Goal: Task Accomplishment & Management: Complete application form

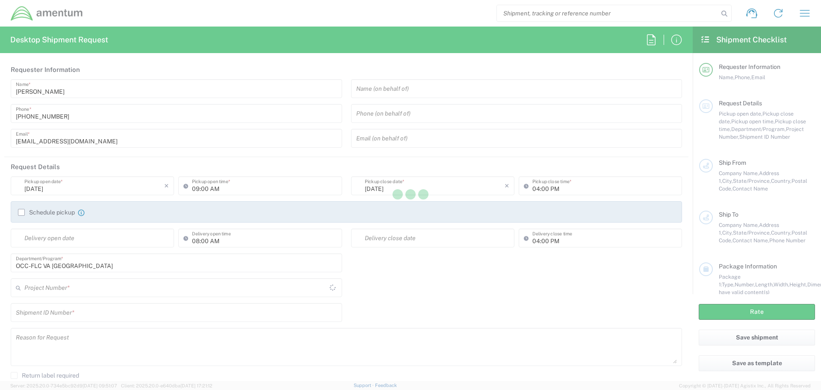
type input "United States"
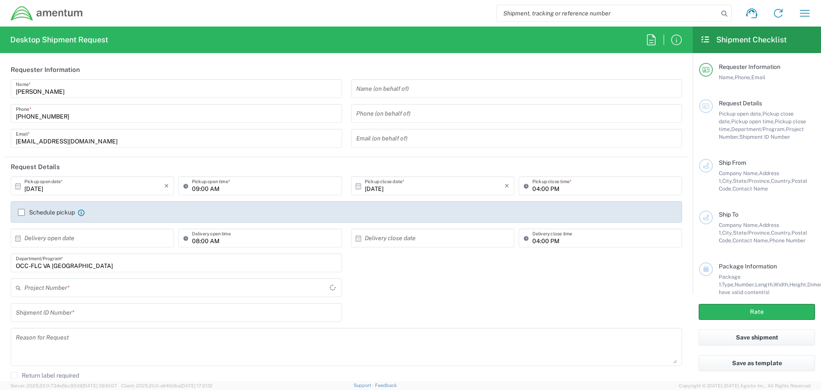
type input "OCCP.705446.FLCVA"
click at [332, 287] on icon at bounding box center [331, 287] width 11 height 11
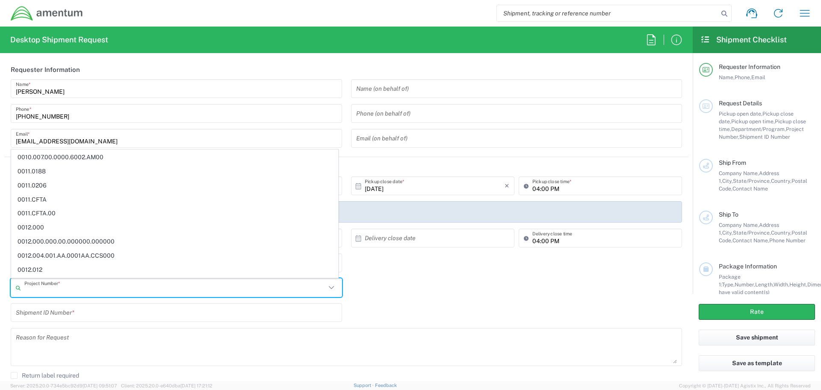
scroll to position [587, 0]
click at [473, 292] on div "Project Number * OCCP.705446.FLCVA 0915.E0002.02.000.2CE,LABOR ONLY OPT YR 1 ,1…" at bounding box center [346, 290] width 681 height 25
type input "OCCP.705446.FLCVA"
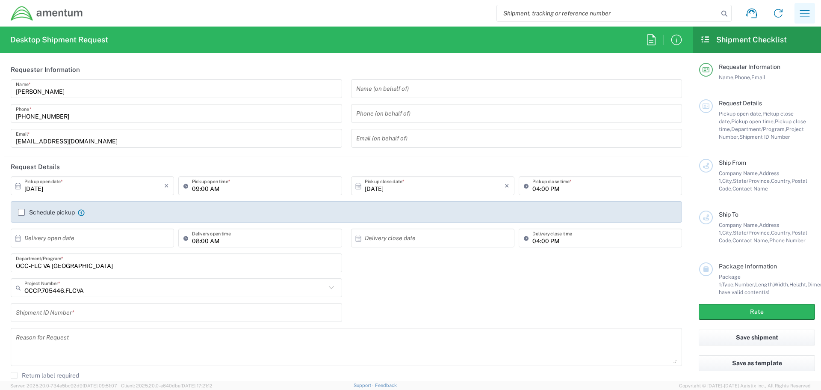
click at [802, 13] on icon "button" at bounding box center [805, 13] width 10 height 6
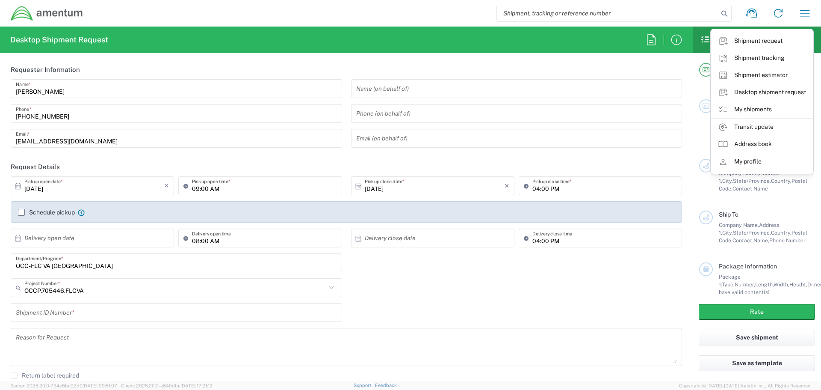
click at [761, 112] on link "My shipments" at bounding box center [762, 109] width 102 height 17
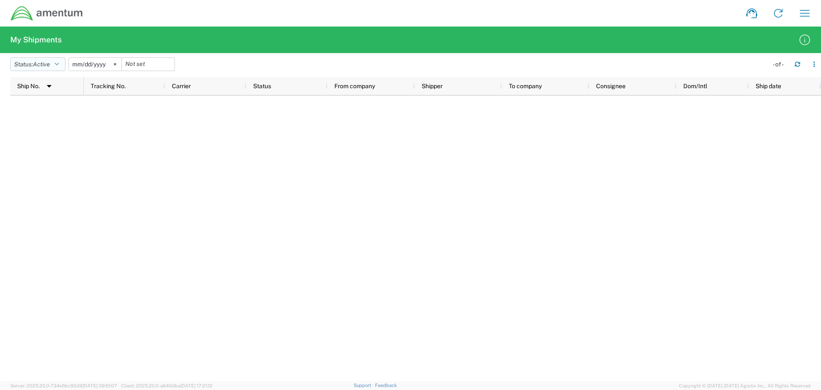
click at [59, 65] on icon "button" at bounding box center [57, 64] width 4 height 6
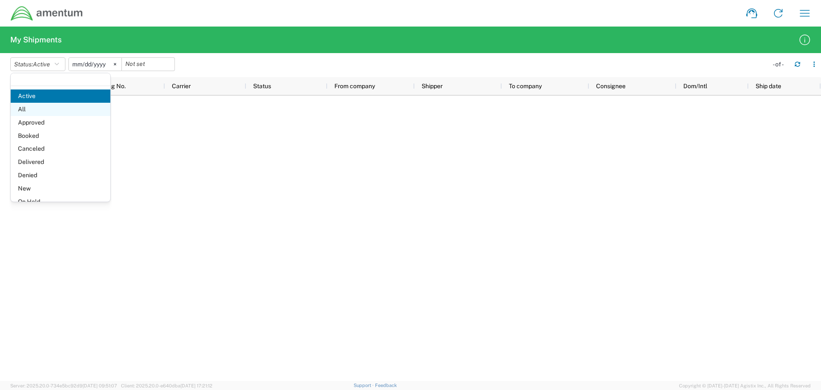
click at [39, 113] on span "All" at bounding box center [61, 109] width 100 height 13
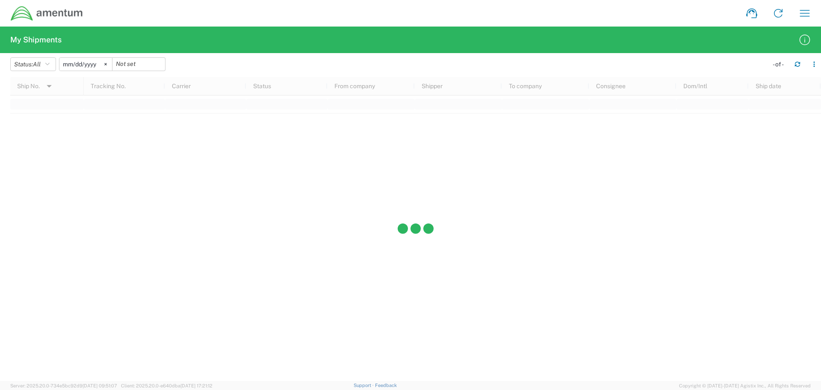
click at [109, 65] on svg-icon at bounding box center [105, 64] width 13 height 13
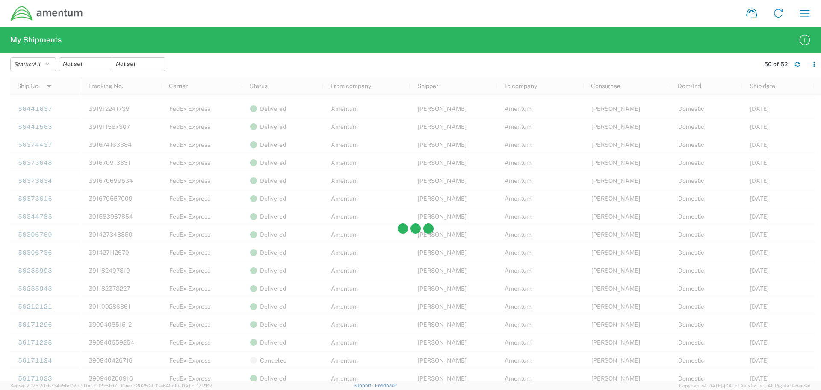
scroll to position [642, 0]
drag, startPoint x: 362, startPoint y: 72, endPoint x: 537, endPoint y: 158, distance: 194.4
click at [363, 72] on agx-table-filter-chips "Status: All Active All Approved Booked Canceled Delivered Denied New On Hold Pe…" at bounding box center [382, 67] width 745 height 20
click at [410, 225] on div at bounding box center [416, 229] width 38 height 12
click at [252, 45] on agx-form-header "My Shipments" at bounding box center [410, 40] width 821 height 27
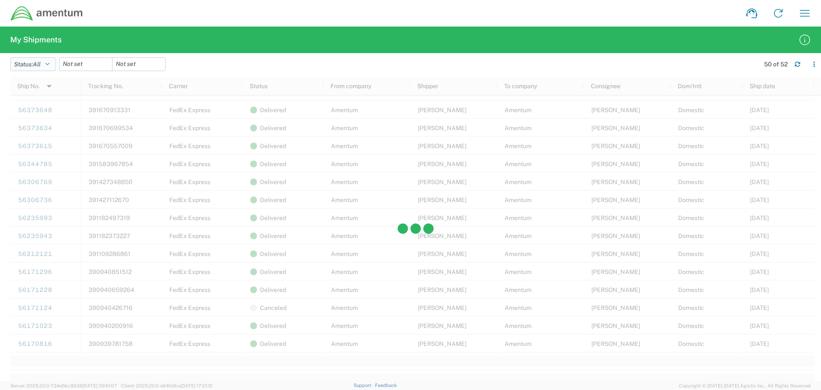
click at [50, 63] on icon "button" at bounding box center [47, 64] width 4 height 6
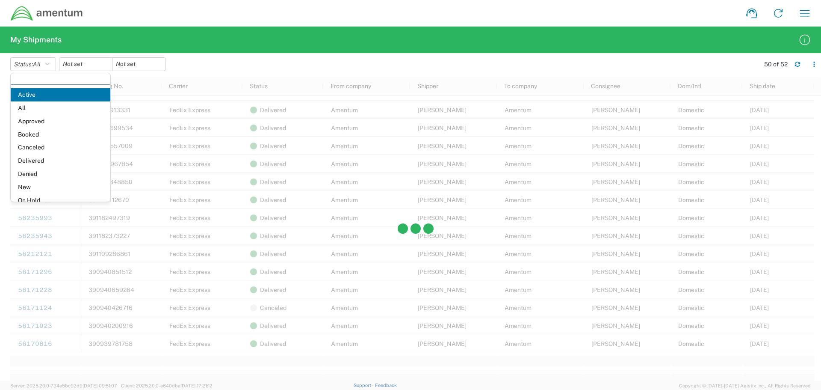
scroll to position [0, 0]
click at [236, 63] on agx-table-filter-chips "Status: All Active All Approved Booked Canceled Delivered Denied New On Hold Pe…" at bounding box center [382, 67] width 745 height 20
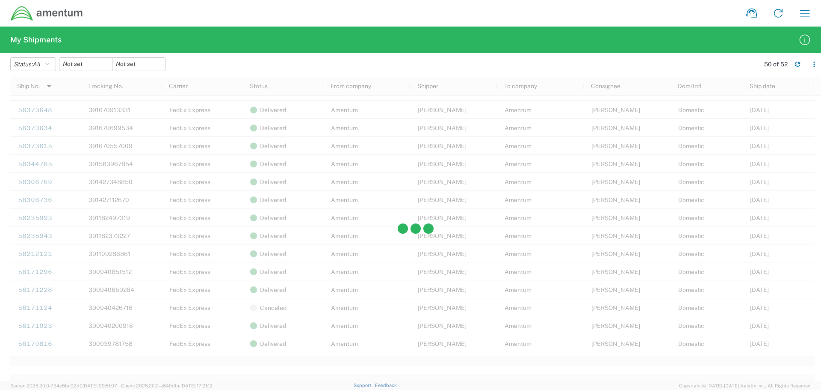
click at [347, 63] on agx-table-filter-chips "Status: All Active All Approved Booked Canceled Delivered Denied New On Hold Pe…" at bounding box center [382, 67] width 745 height 20
drag, startPoint x: 348, startPoint y: 63, endPoint x: 293, endPoint y: 56, distance: 55.1
click at [344, 66] on agx-table-filter-chips "Status: All Active All Approved Booked Canceled Delivered Denied New On Hold Pe…" at bounding box center [382, 67] width 745 height 20
click at [256, 68] on agx-table-filter-chips "Status: All Active All Approved Booked Canceled Delivered Denied New On Hold Pe…" at bounding box center [382, 67] width 745 height 20
click at [82, 67] on input "date" at bounding box center [85, 64] width 53 height 13
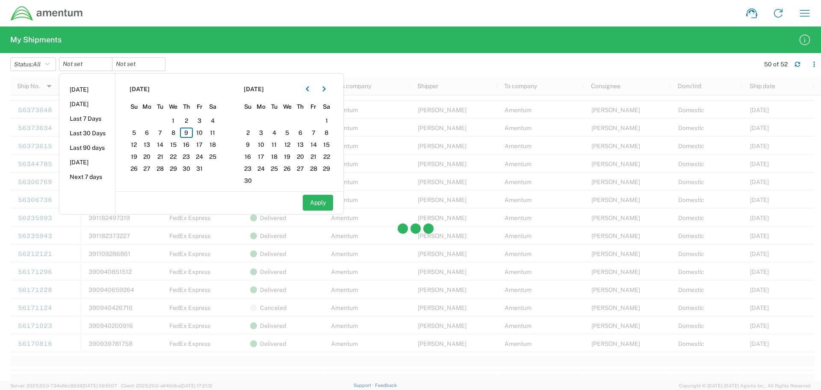
click at [305, 58] on agx-table-filter-chips "Status: All Active All Approved Booked Canceled Delivered Denied New On Hold Pe…" at bounding box center [382, 67] width 745 height 20
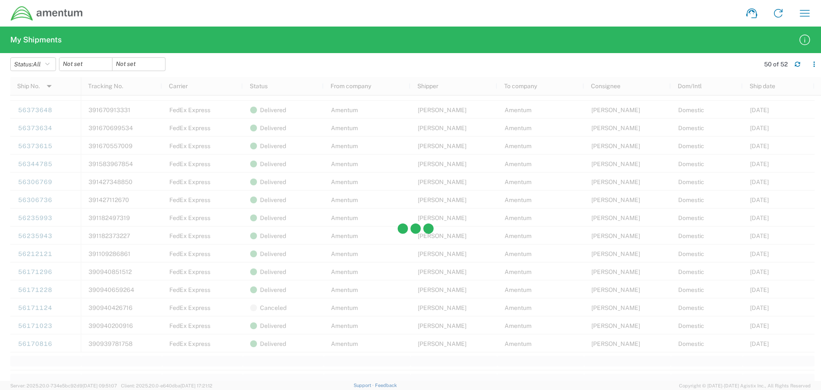
click at [249, 234] on div at bounding box center [415, 229] width 811 height 304
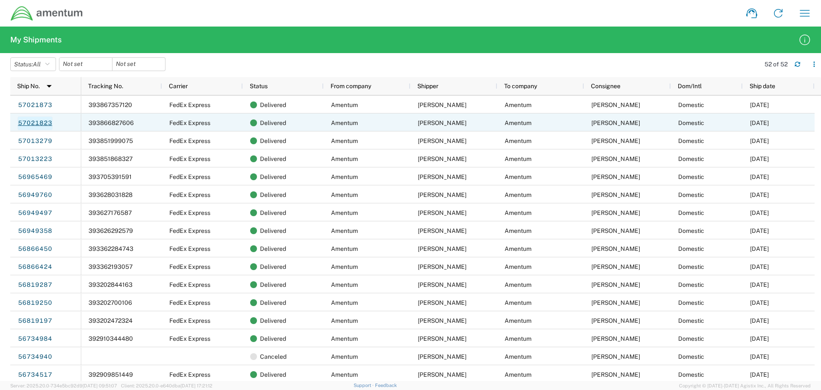
click at [32, 124] on link "57021823" at bounding box center [35, 123] width 35 height 14
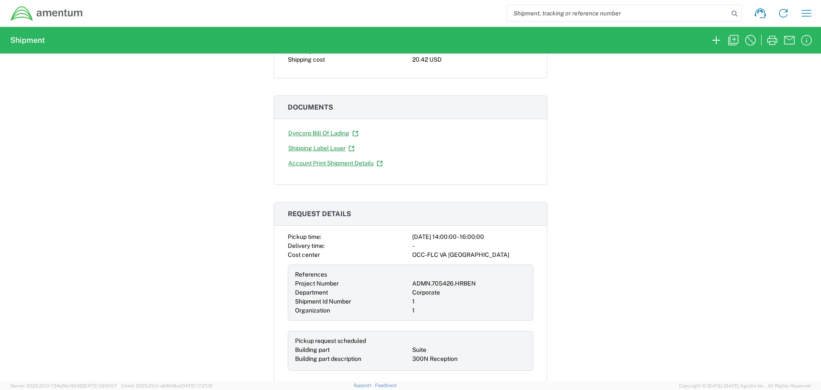
scroll to position [128, 0]
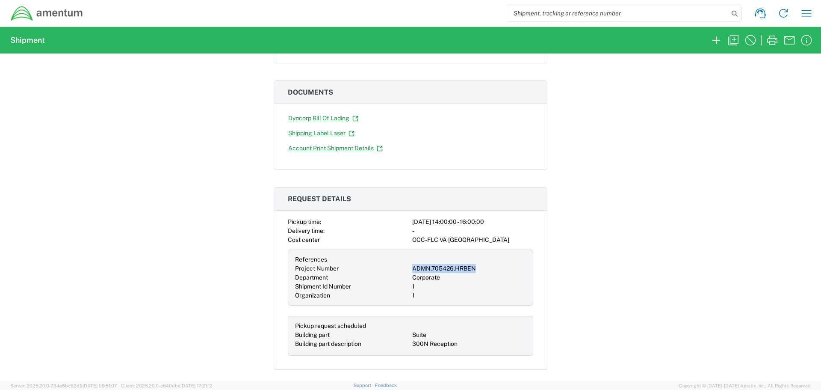
drag, startPoint x: 472, startPoint y: 267, endPoint x: 407, endPoint y: 271, distance: 64.7
click at [407, 271] on div "References Project Number ADMN.705426.HRBEN Department Corporate Shipment Id Nu…" at bounding box center [411, 277] width 246 height 56
copy div "ADMN.705426.HRBEN"
click at [733, 41] on icon "button" at bounding box center [734, 40] width 14 height 14
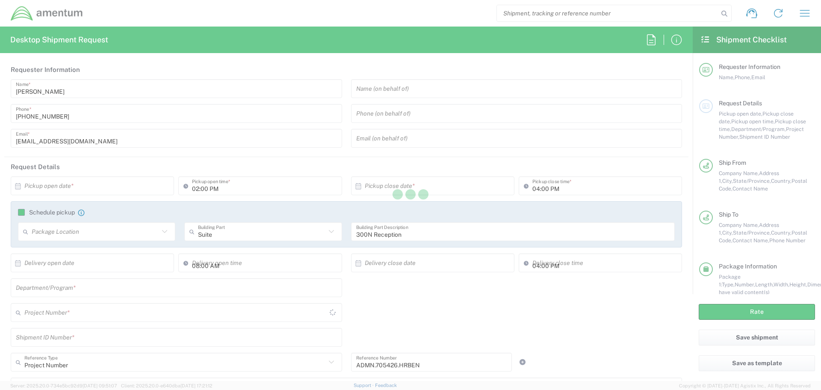
type input "Envelope"
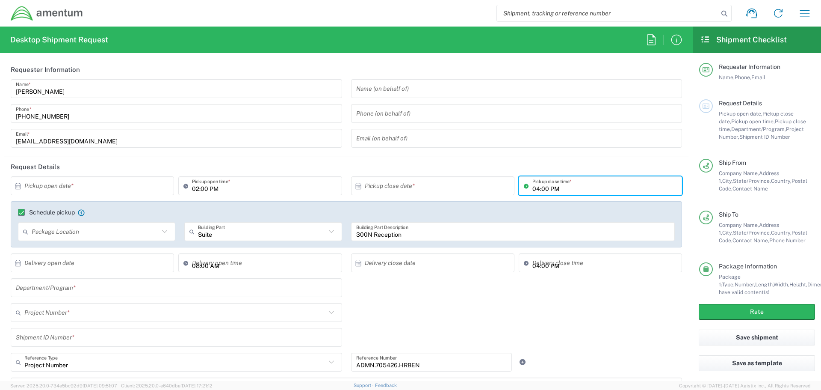
click at [559, 186] on input "04:00 PM" at bounding box center [605, 185] width 145 height 15
click at [568, 191] on input "04:00 PM" at bounding box center [605, 185] width 145 height 15
click at [568, 190] on input "04:00 PM" at bounding box center [605, 185] width 145 height 15
drag, startPoint x: 568, startPoint y: 190, endPoint x: 547, endPoint y: 190, distance: 21.0
click at [568, 190] on input "04:00 PM" at bounding box center [605, 185] width 145 height 15
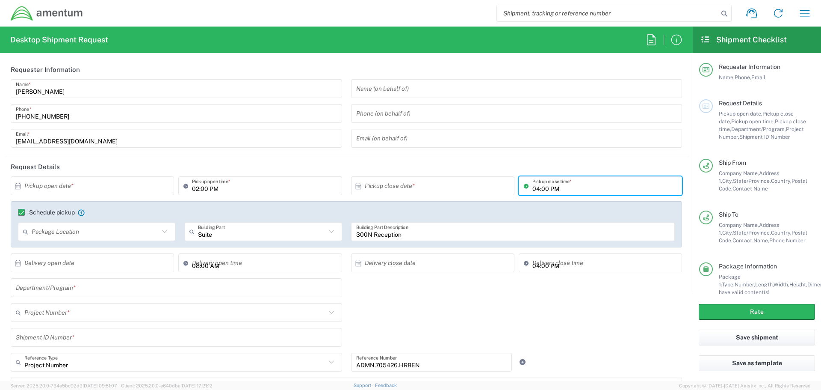
drag, startPoint x: 529, startPoint y: 188, endPoint x: 536, endPoint y: 189, distance: 7.0
click at [533, 188] on input "04:00 PM" at bounding box center [605, 185] width 145 height 15
click at [536, 189] on input "04:00 PM" at bounding box center [605, 185] width 145 height 15
click at [536, 188] on input "04:00 PM" at bounding box center [605, 185] width 145 height 15
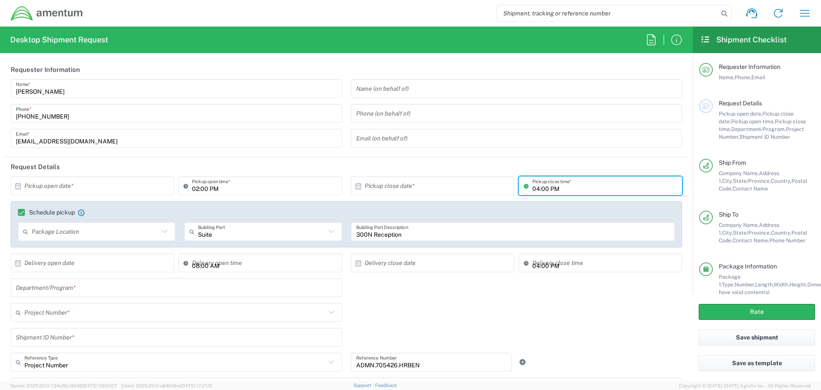
click at [534, 188] on input "04:00 PM" at bounding box center [605, 185] width 145 height 15
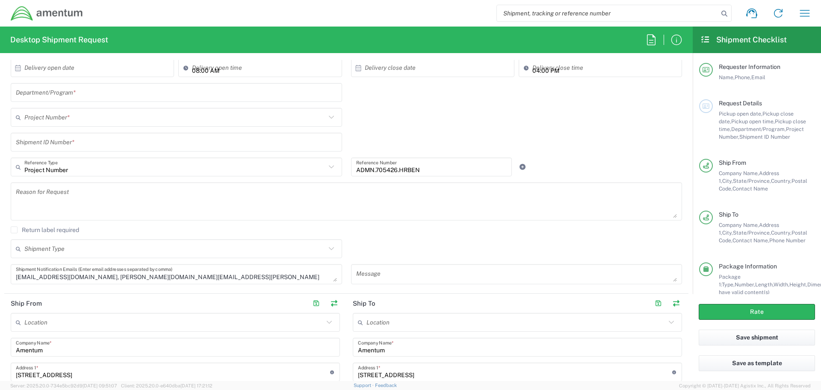
scroll to position [67, 0]
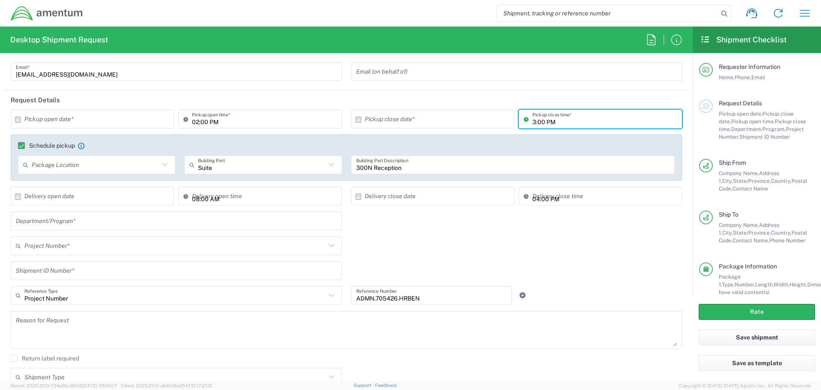
type input "03:00 PM"
click at [198, 123] on input "02:00 PM" at bounding box center [264, 119] width 145 height 15
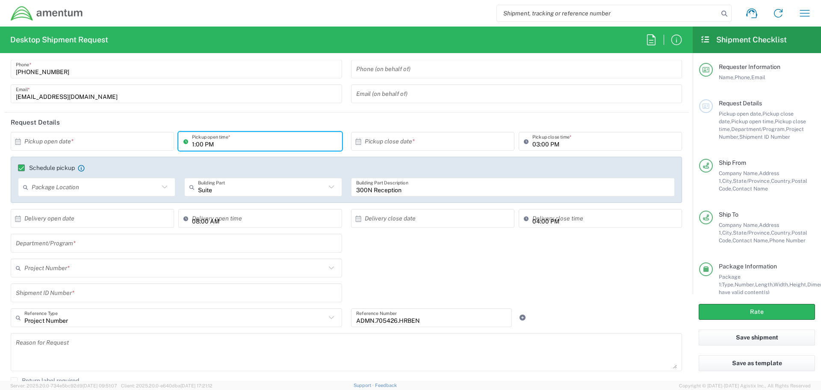
scroll to position [24, 0]
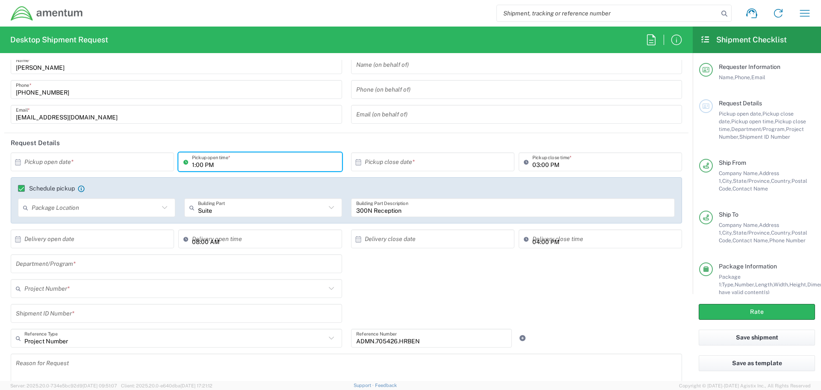
type input "01:00 PM"
click at [183, 141] on header "Request Details" at bounding box center [346, 142] width 684 height 19
click at [71, 165] on input "text" at bounding box center [94, 161] width 140 height 15
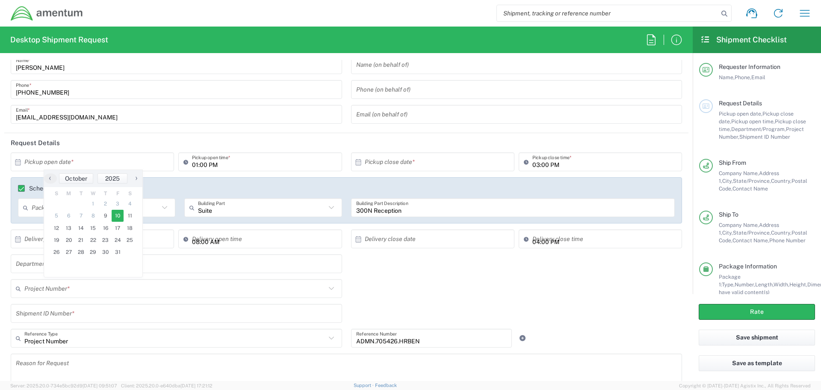
click at [117, 218] on span "10" at bounding box center [118, 216] width 12 height 12
type input "10/10/2025"
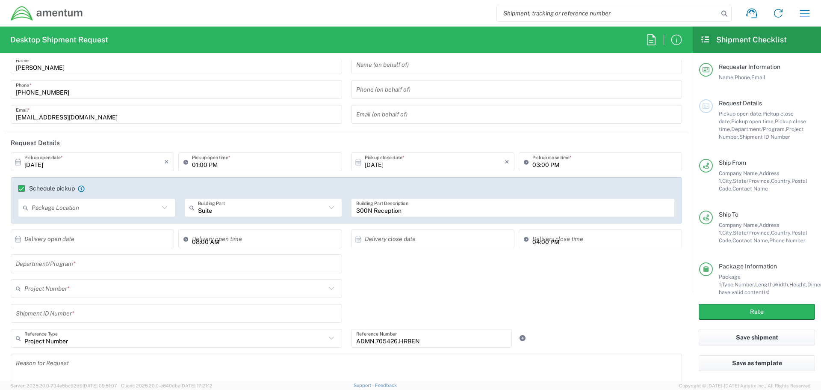
scroll to position [67, 0]
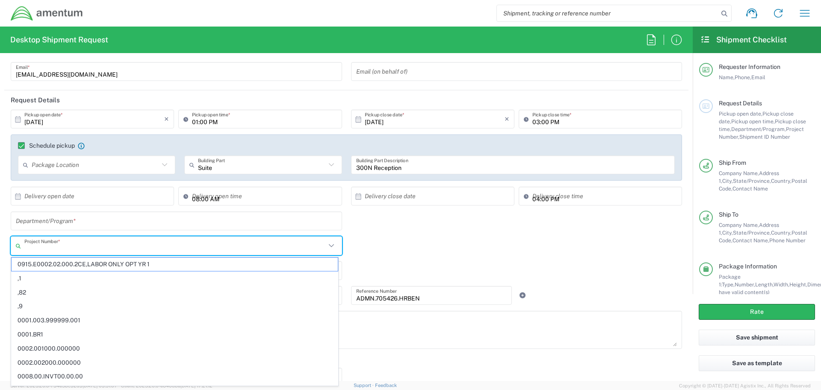
click at [84, 249] on input "text" at bounding box center [175, 245] width 302 height 15
paste input "ADMN.705426.HRBEN"
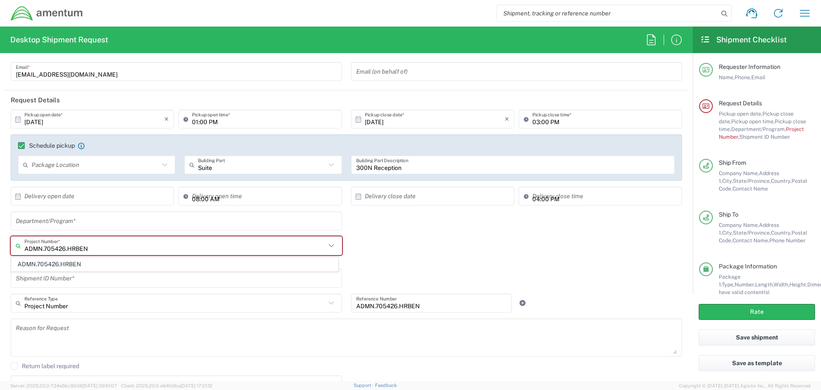
type input "ADMN.705426.HRBEN"
click at [397, 248] on div "ADMN.705426.HRBEN Project Number * ADMN.705426.HRBEN This field is required" at bounding box center [346, 252] width 681 height 33
click at [107, 241] on input "text" at bounding box center [175, 245] width 302 height 15
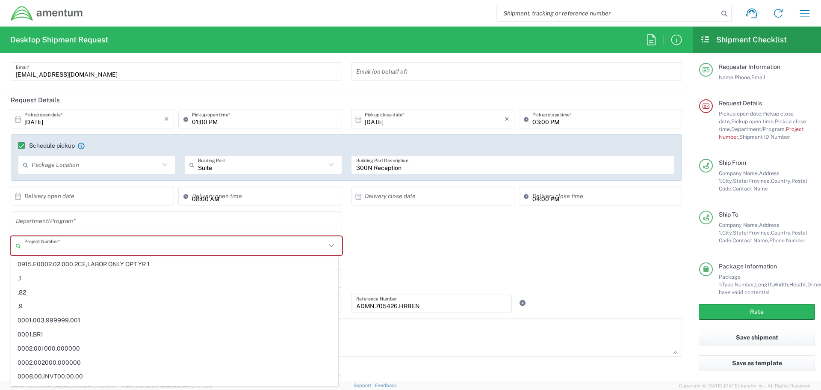
click at [92, 248] on input "text" at bounding box center [175, 245] width 302 height 15
type input "A"
paste input "ADMN.705426.HRBEN"
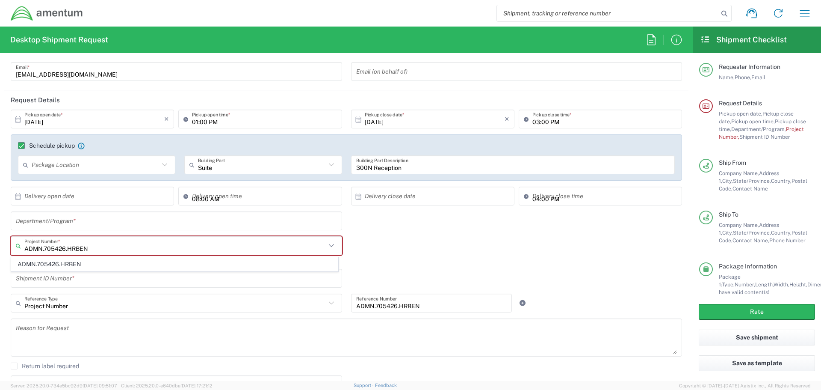
type input "ADMN.705426.HRBEN"
click at [423, 253] on div "ADMN.705426.HRBEN Project Number * ADMN.705426.HRBEN This field is required" at bounding box center [346, 252] width 681 height 33
click at [269, 244] on input "text" at bounding box center [176, 245] width 305 height 15
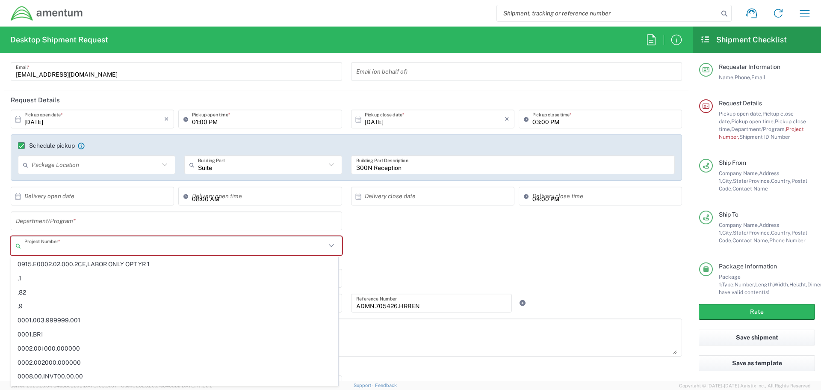
paste input "ADMN.705426.HRBEN"
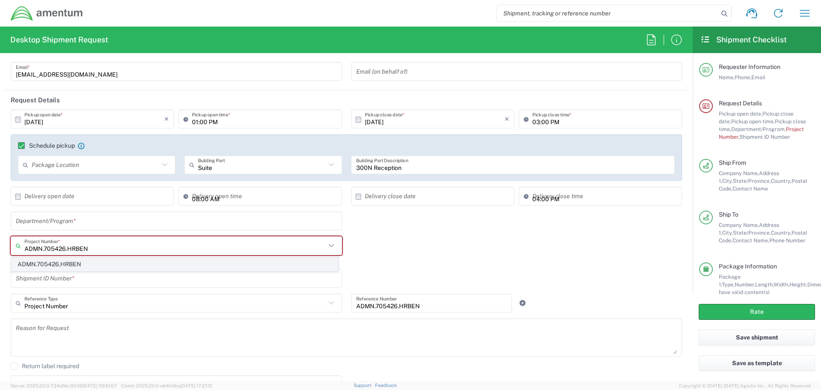
click at [63, 265] on span "ADMN.705426.HRBEN" at bounding box center [175, 263] width 326 height 13
type input "ADMN.705426.HRBEN"
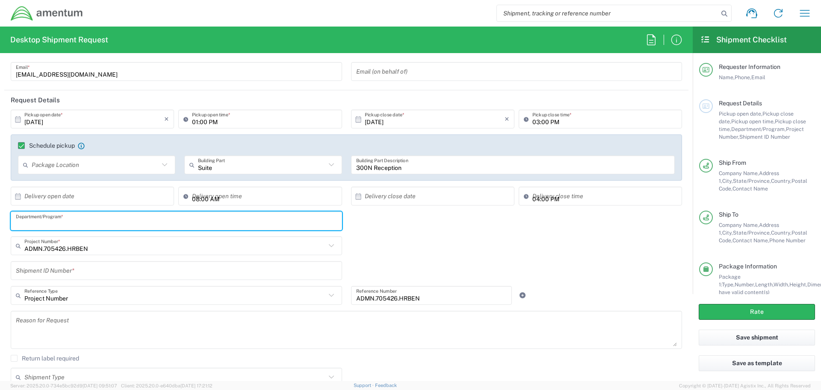
click at [89, 226] on input "text" at bounding box center [176, 220] width 321 height 15
type input "c"
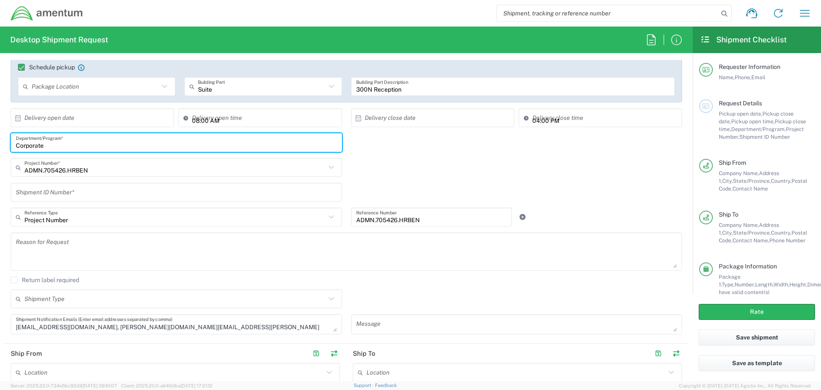
scroll to position [109, 0]
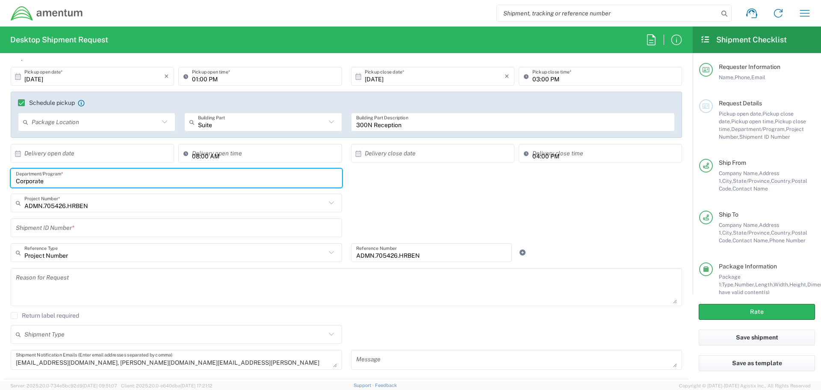
type input "Corporate"
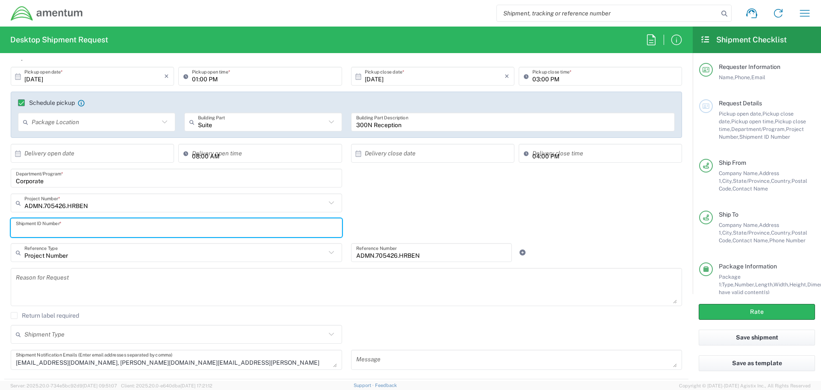
click at [75, 227] on input "text" at bounding box center [176, 227] width 321 height 15
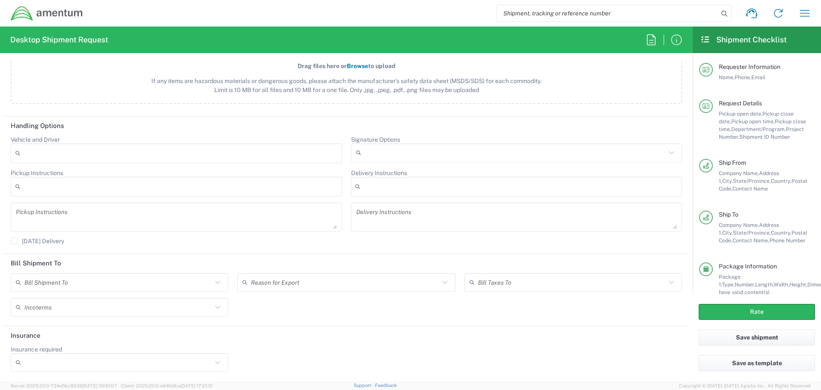
scroll to position [1065, 0]
type input "1"
click at [771, 311] on button "Rate" at bounding box center [757, 312] width 116 height 16
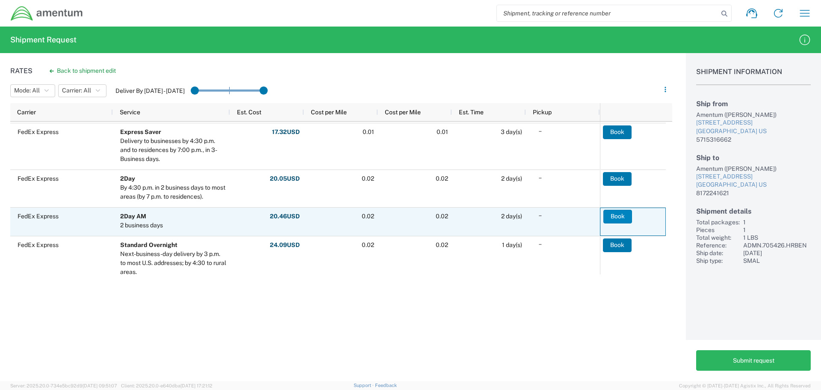
click at [613, 215] on button "Book" at bounding box center [618, 217] width 29 height 14
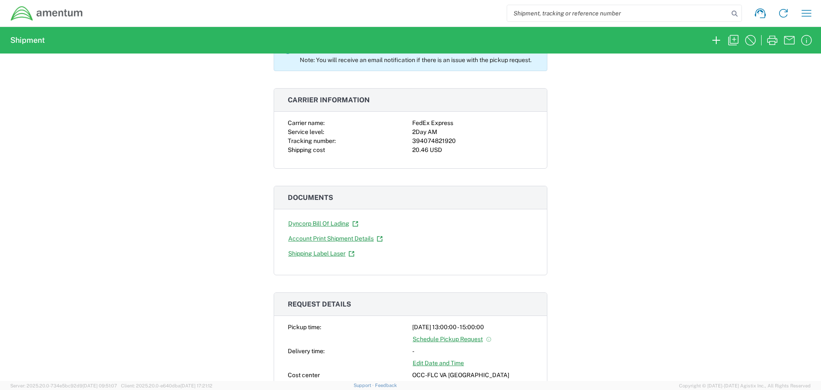
scroll to position [128, 0]
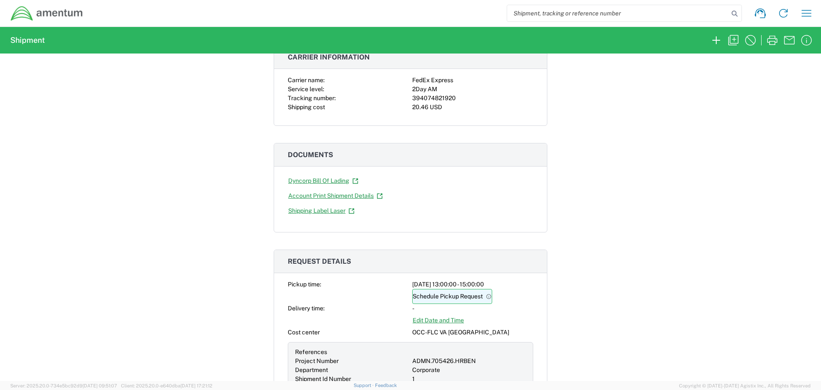
click at [451, 302] on link "Schedule Pickup Request" at bounding box center [452, 296] width 80 height 15
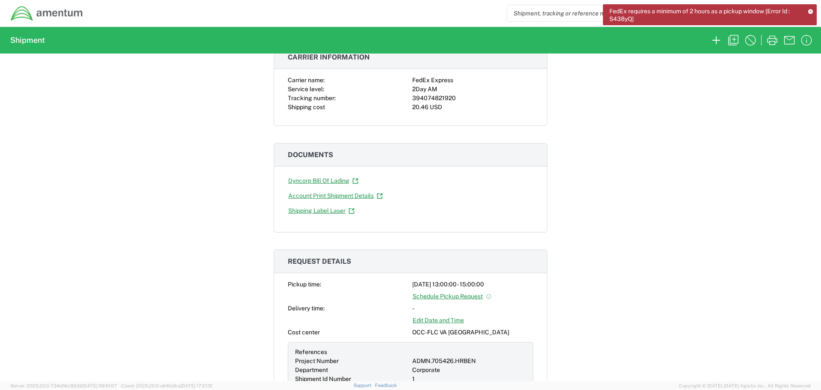
click at [807, 9] on div "FedEx requires a minimum of 2 hours as a pickup window [Error Id : S438yQ]" at bounding box center [710, 14] width 214 height 21
click at [811, 9] on icon at bounding box center [811, 11] width 6 height 5
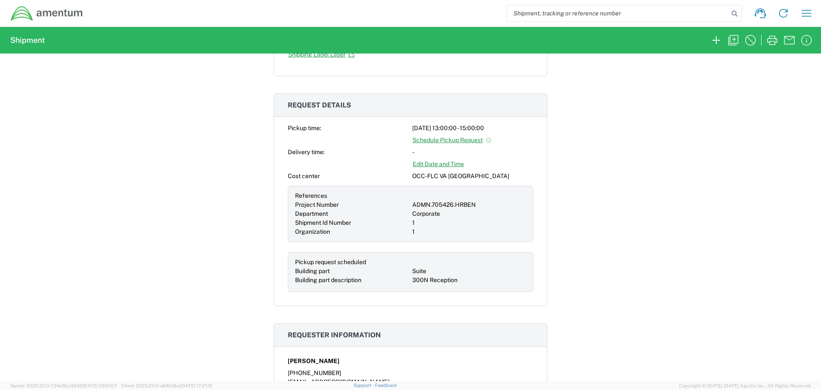
scroll to position [299, 0]
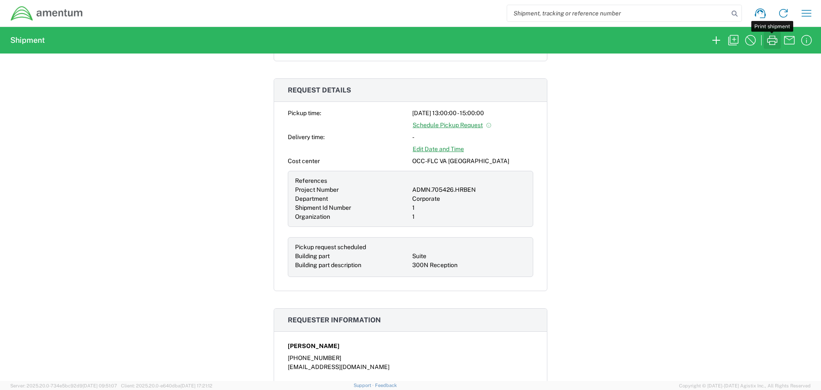
click at [770, 42] on icon "button" at bounding box center [772, 40] width 10 height 9
click at [809, 12] on icon "button" at bounding box center [807, 13] width 14 height 14
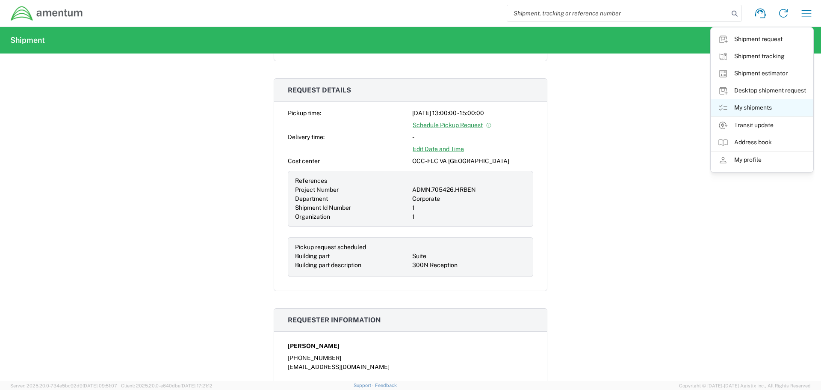
click at [745, 107] on link "My shipments" at bounding box center [762, 107] width 102 height 17
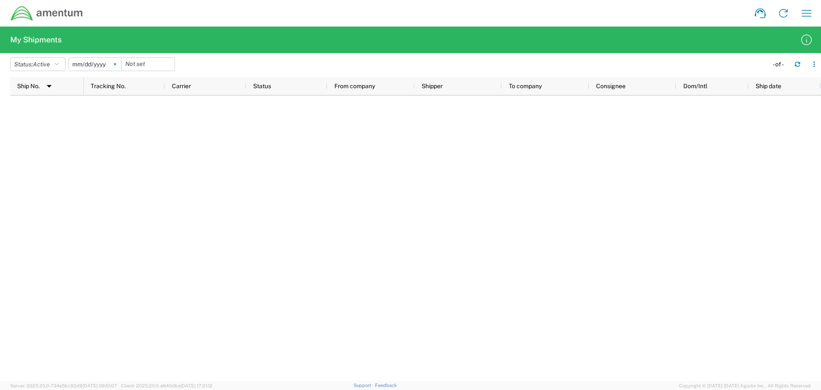
click at [117, 64] on svg-icon at bounding box center [115, 64] width 13 height 13
click at [59, 66] on icon "button" at bounding box center [57, 64] width 4 height 6
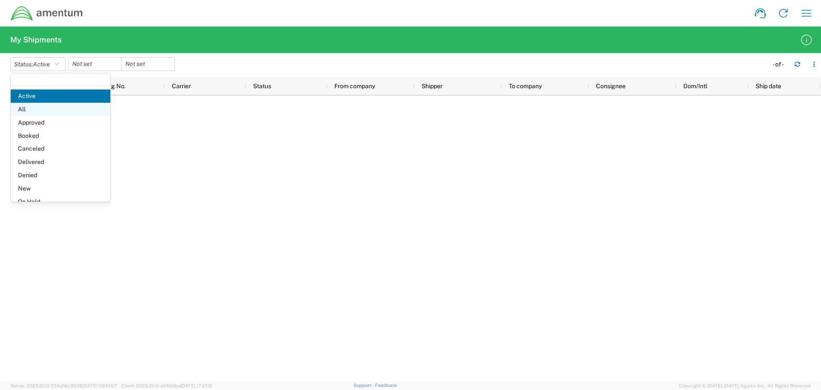
click at [32, 110] on span "All" at bounding box center [61, 109] width 100 height 13
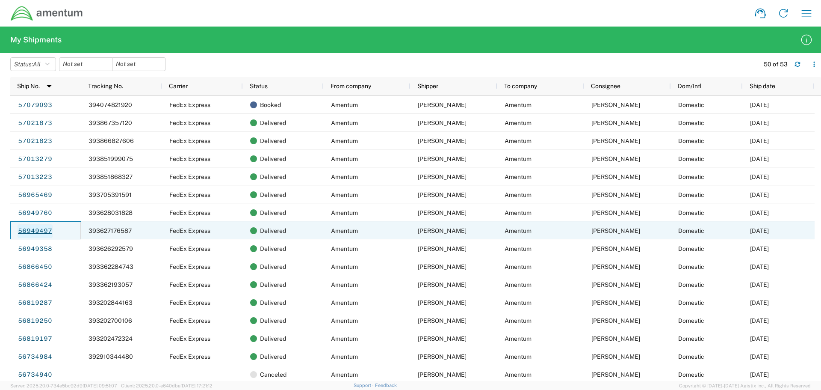
click at [38, 229] on link "56949497" at bounding box center [35, 231] width 35 height 14
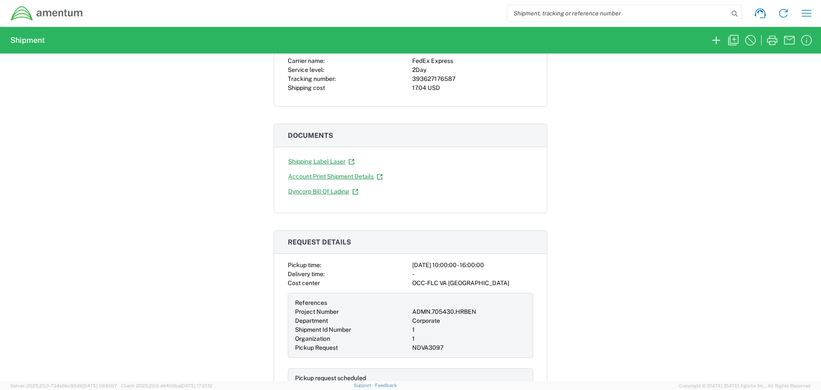
scroll to position [86, 0]
drag, startPoint x: 472, startPoint y: 311, endPoint x: 422, endPoint y: 311, distance: 50.0
click at [422, 311] on div "ADMN.705430.HRBEN" at bounding box center [469, 311] width 114 height 9
click at [165, 148] on div "Shipment 56949497 Google Maps Carrier information Carrier name: FedEx Express S…" at bounding box center [410, 216] width 821 height 327
drag, startPoint x: 473, startPoint y: 308, endPoint x: 409, endPoint y: 310, distance: 63.3
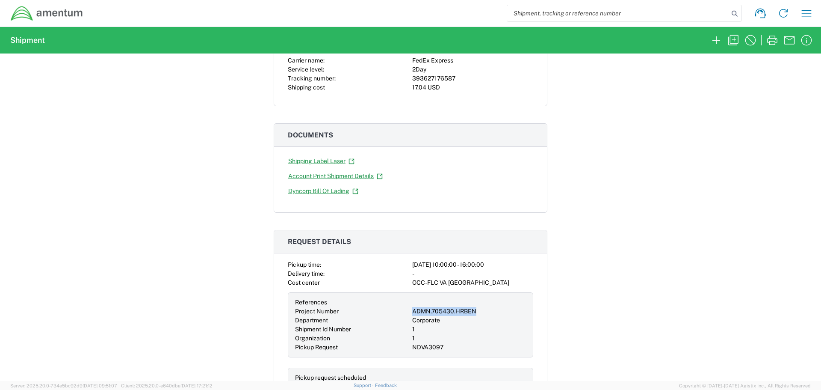
click at [412, 310] on div "ADMN.705430.HRBEN" at bounding box center [469, 311] width 114 height 9
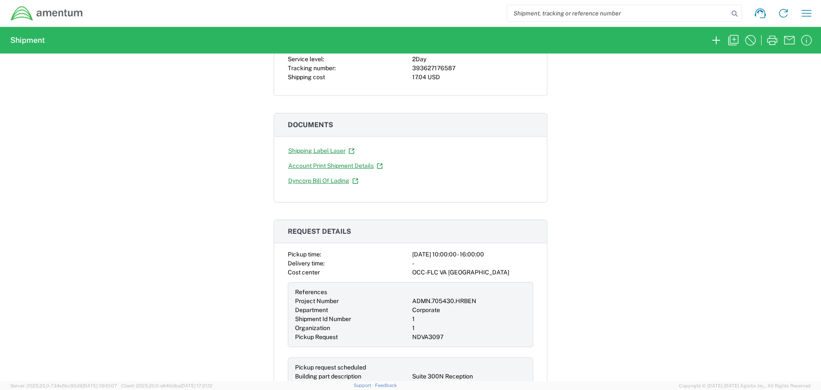
scroll to position [128, 0]
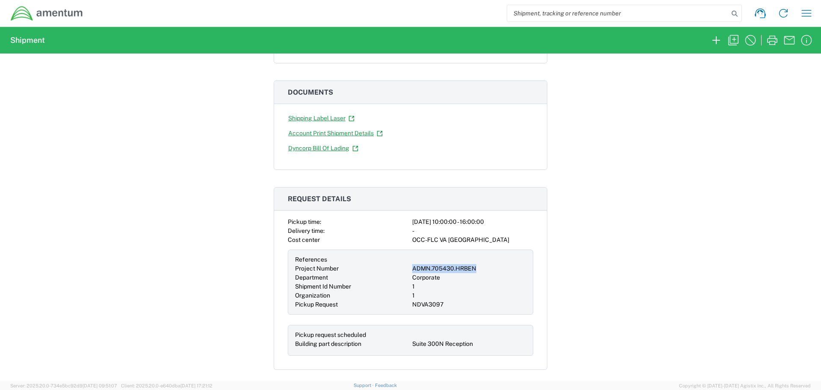
drag, startPoint x: 473, startPoint y: 267, endPoint x: 410, endPoint y: 269, distance: 63.3
click at [412, 269] on div "ADMN.705430.HRBEN" at bounding box center [469, 268] width 114 height 9
copy div "ADMN.705430.HRBEN"
click at [576, 216] on div "Shipment 56949497 Google Maps Carrier information Carrier name: FedEx Express S…" at bounding box center [410, 216] width 821 height 327
click at [736, 42] on icon "button" at bounding box center [734, 40] width 14 height 14
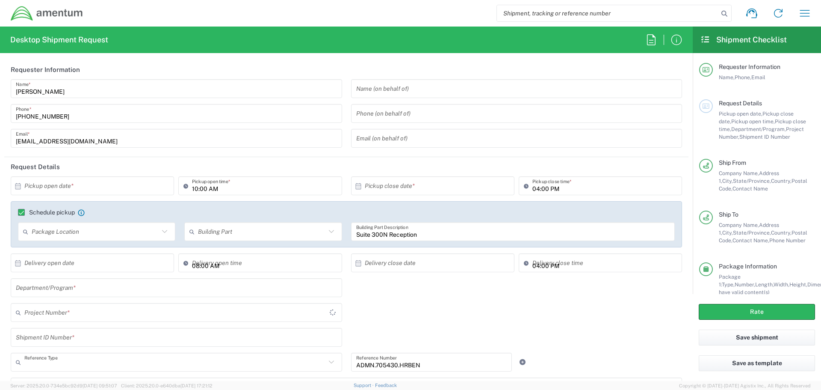
type input "Project Number"
type input "[US_STATE]"
type input "[GEOGRAPHIC_DATA]"
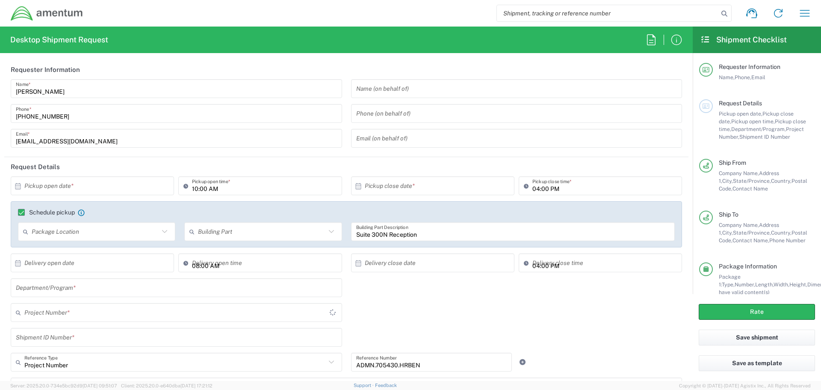
type input "Envelope"
click at [116, 189] on input "text" at bounding box center [94, 185] width 140 height 15
click at [120, 237] on span "10" at bounding box center [118, 240] width 12 height 12
type input "[DATE]"
type input "10/10/2025"
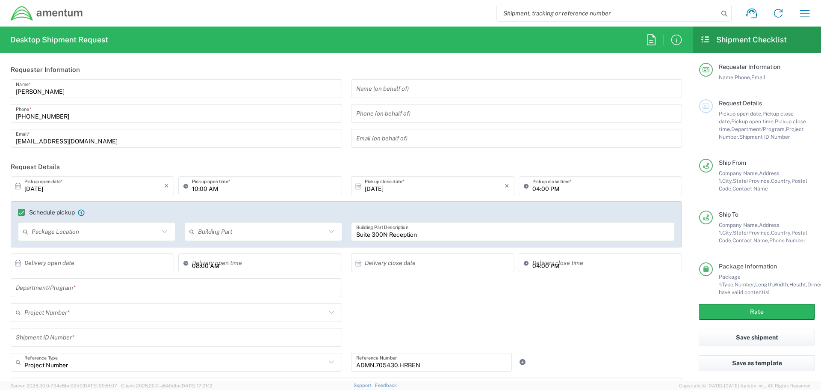
click at [231, 188] on input "10:00 AM" at bounding box center [264, 185] width 145 height 15
click at [231, 189] on input "10:00 AM" at bounding box center [264, 185] width 145 height 15
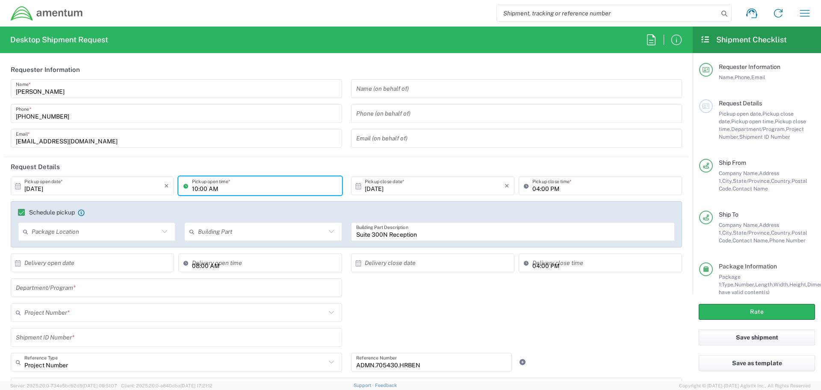
click at [231, 189] on input "10:00 AM" at bounding box center [264, 185] width 145 height 15
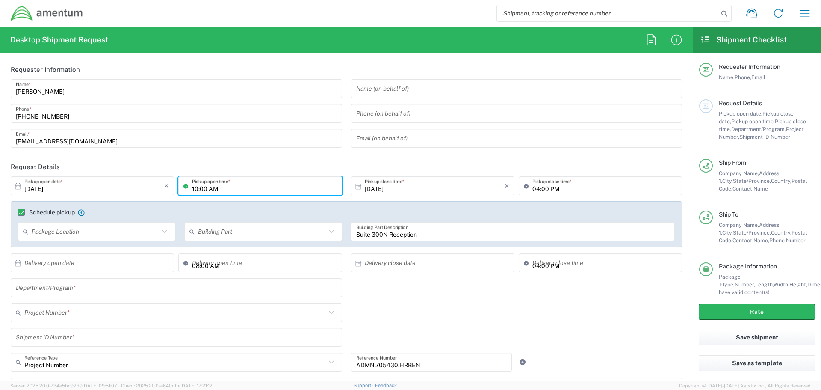
click at [231, 189] on input "10:00 AM" at bounding box center [264, 185] width 145 height 15
type input "01:00 PM"
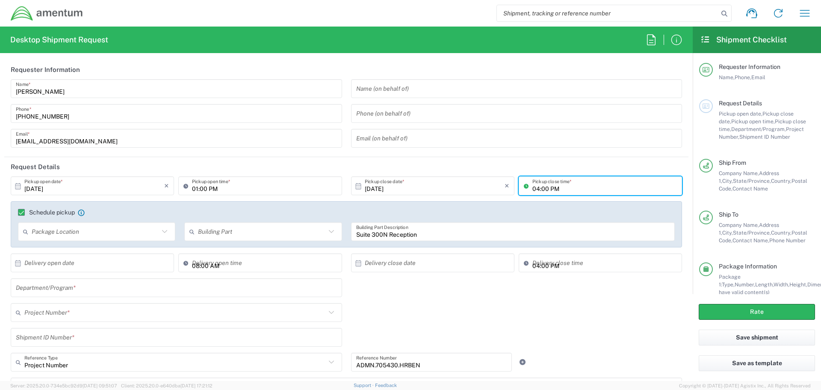
click at [557, 186] on input "04:00 PM" at bounding box center [605, 185] width 145 height 15
type input "03:00 PM"
click at [426, 165] on header "Request Details" at bounding box center [346, 166] width 684 height 19
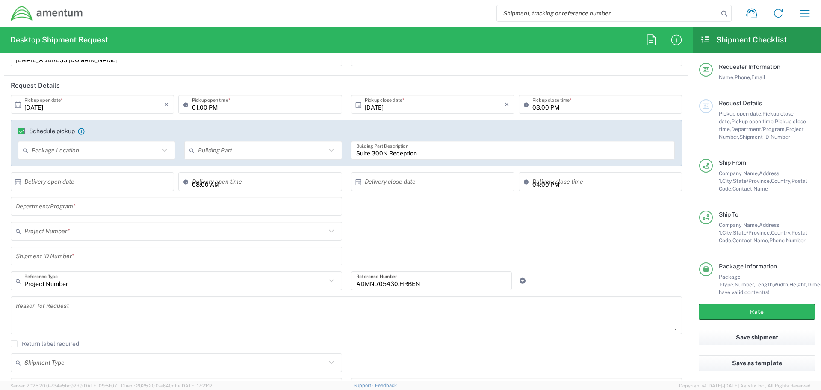
scroll to position [86, 0]
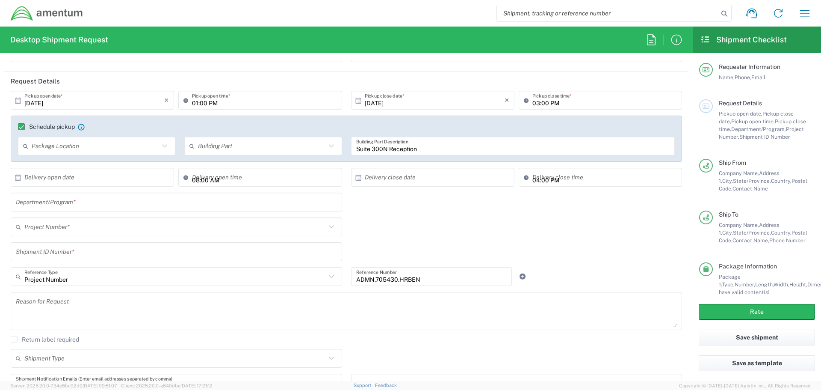
click at [68, 228] on input "text" at bounding box center [175, 226] width 302 height 15
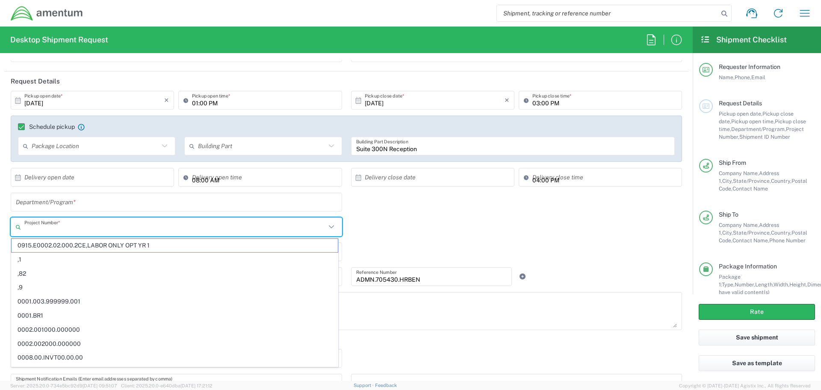
paste input "ADMN.705430.HRBEN"
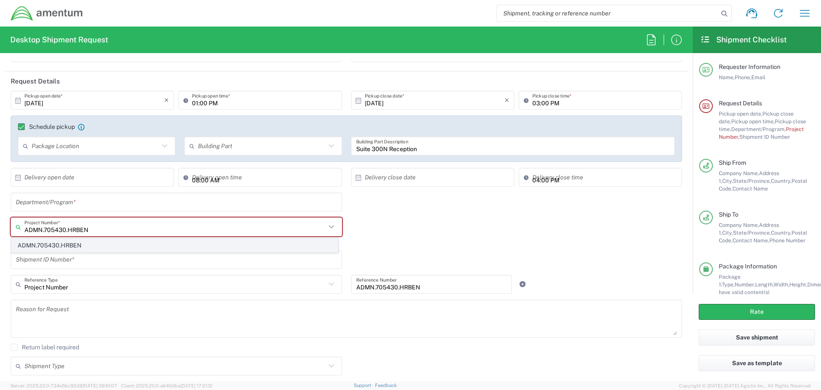
type input "ADMN.705430.HRBEN"
click at [80, 242] on span "ADMN.705430.HRBEN" at bounding box center [175, 245] width 326 height 13
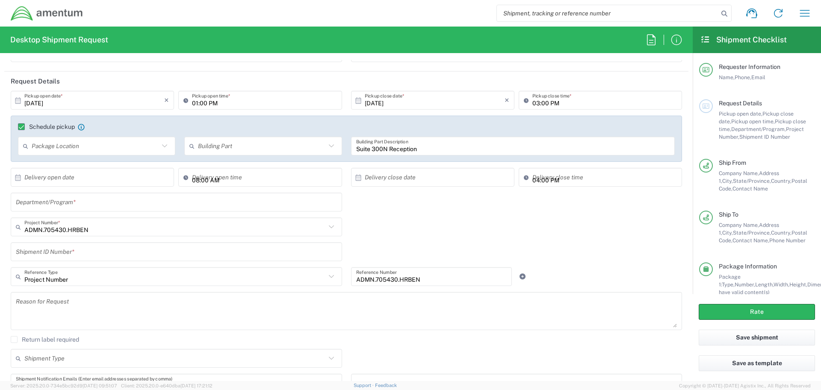
click at [118, 200] on input "text" at bounding box center [176, 202] width 321 height 15
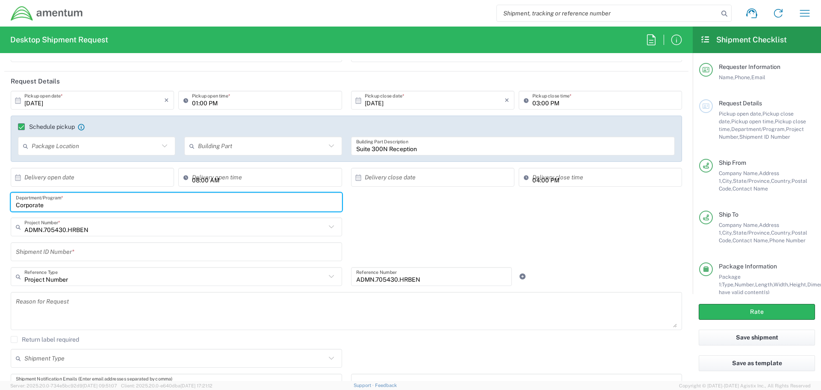
type input "Corporate"
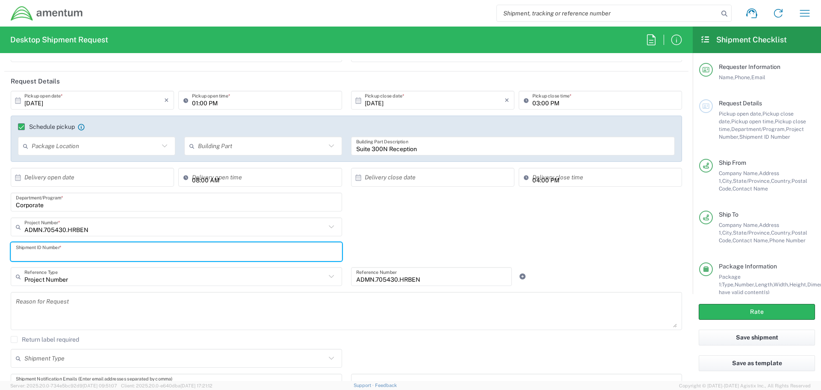
click at [79, 255] on input "text" at bounding box center [176, 251] width 321 height 15
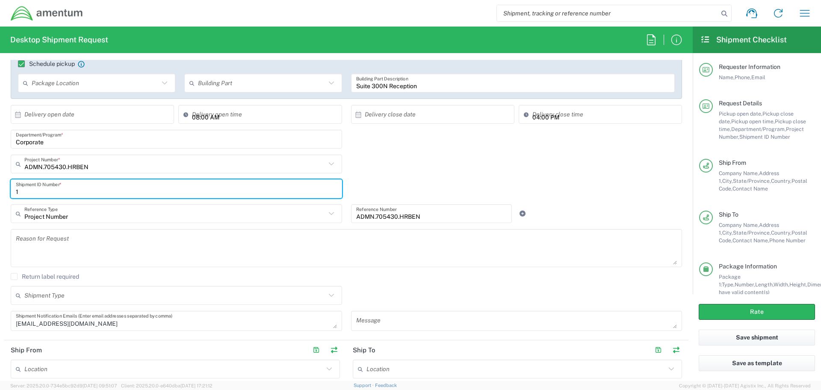
scroll to position [171, 0]
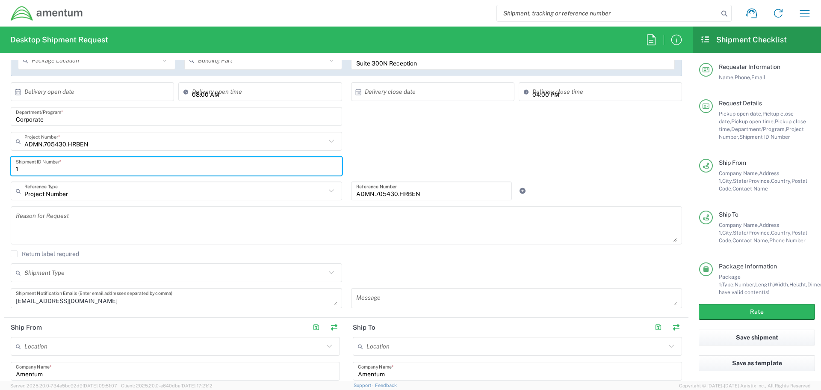
type input "1"
click at [593, 188] on div "Project Number Reference Type Project Number Account Type Activity ID Airline A…" at bounding box center [346, 193] width 681 height 25
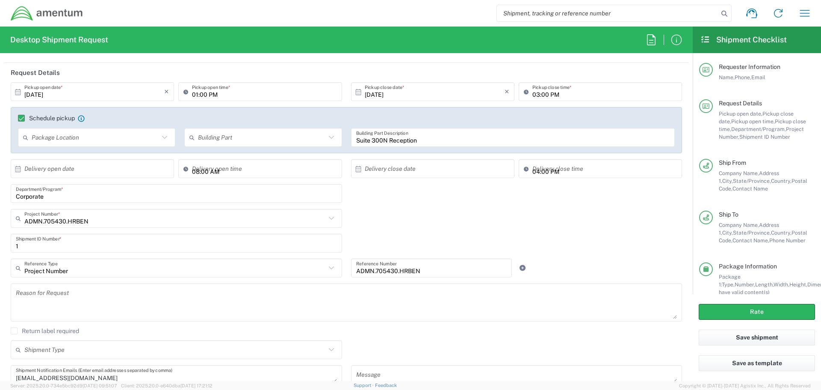
scroll to position [81, 0]
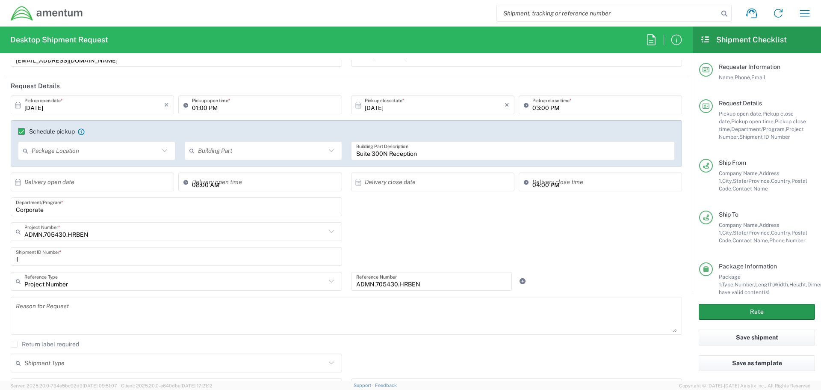
click at [740, 311] on button "Rate" at bounding box center [757, 312] width 116 height 16
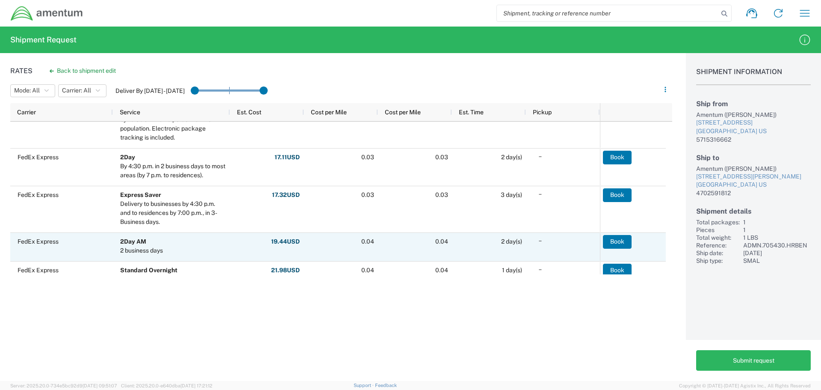
scroll to position [171, 0]
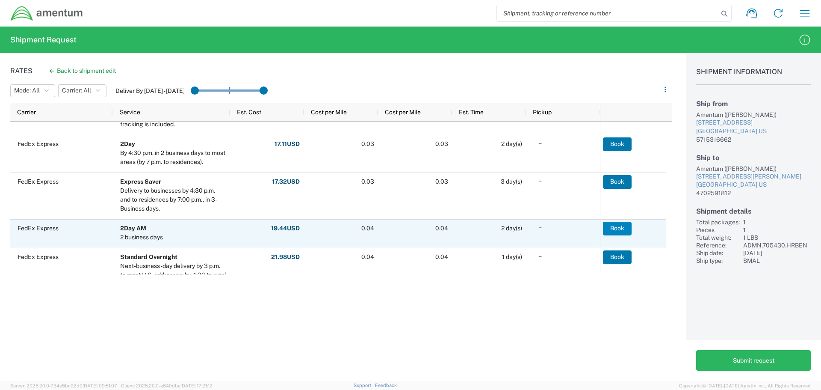
click at [617, 230] on button "Book" at bounding box center [617, 229] width 29 height 14
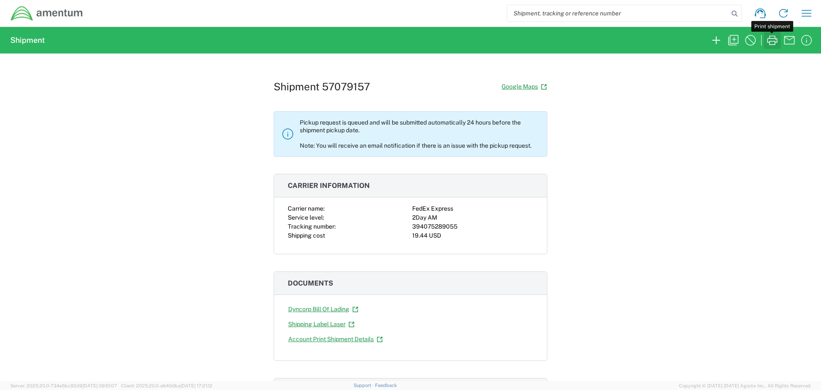
click at [776, 38] on icon "button" at bounding box center [772, 40] width 10 height 9
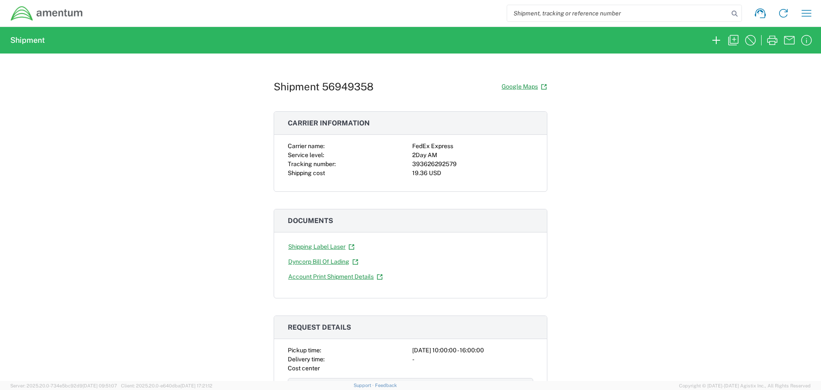
scroll to position [128, 0]
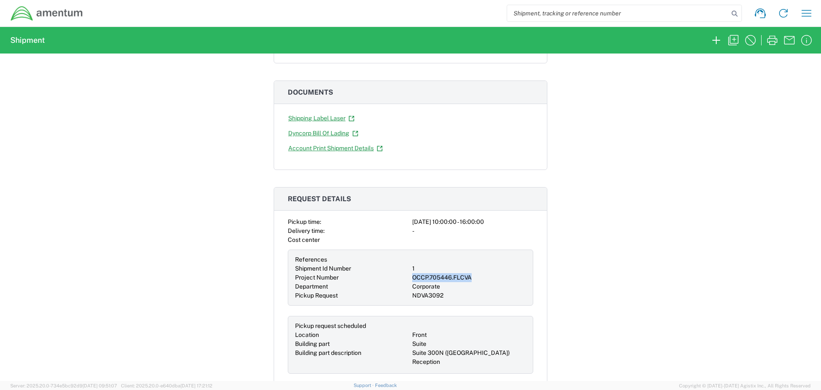
drag, startPoint x: 468, startPoint y: 276, endPoint x: 410, endPoint y: 281, distance: 57.5
click at [412, 281] on div "OCCP.705446.FLCVA" at bounding box center [469, 277] width 114 height 9
copy div "OCCP.705446.FLCVA"
click at [733, 41] on icon "button" at bounding box center [734, 40] width 14 height 14
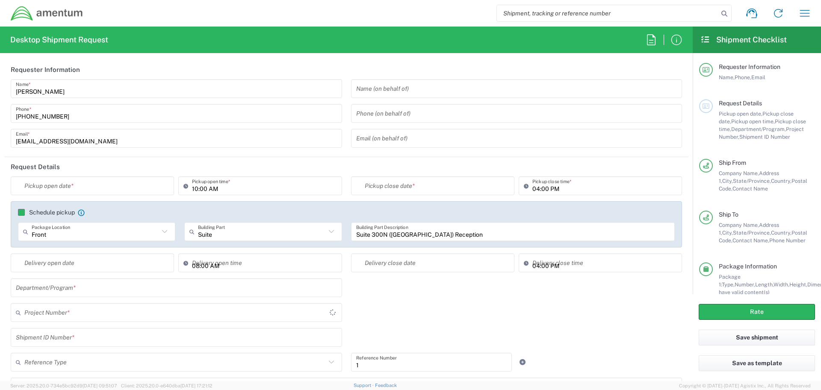
type input "Shipment Id Number"
type input "[US_STATE]"
type input "[GEOGRAPHIC_DATA]"
type input "Envelope"
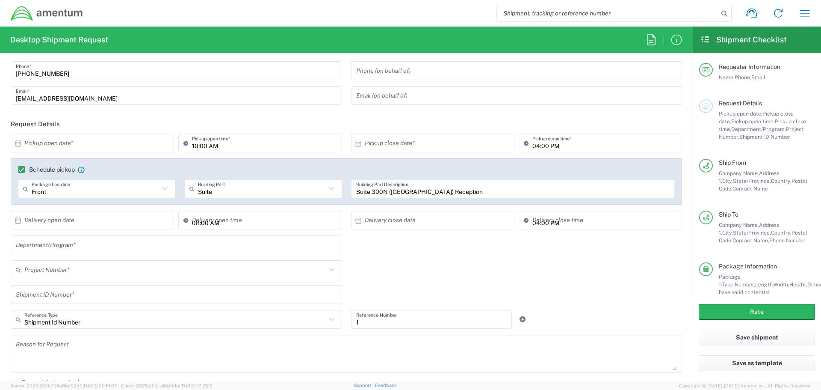
scroll to position [86, 0]
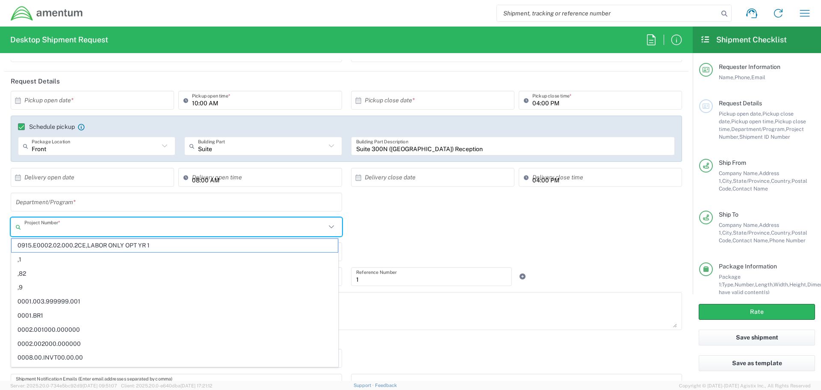
paste input "OCCP.705446.FLCVA"
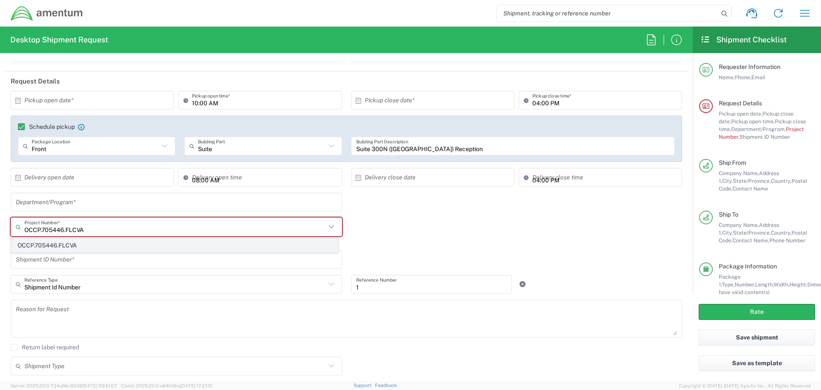
type input "OCCP.705446.FLCVA"
click at [78, 248] on span "OCCP.705446.FLCVA" at bounding box center [175, 245] width 326 height 13
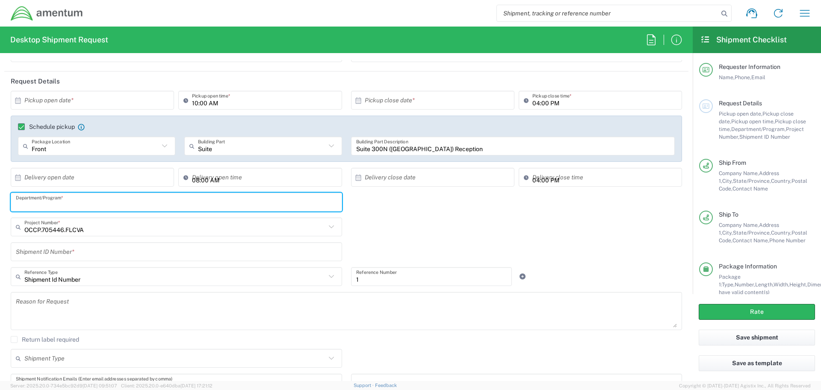
click at [86, 205] on input "text" at bounding box center [176, 202] width 321 height 15
type input "Corporate"
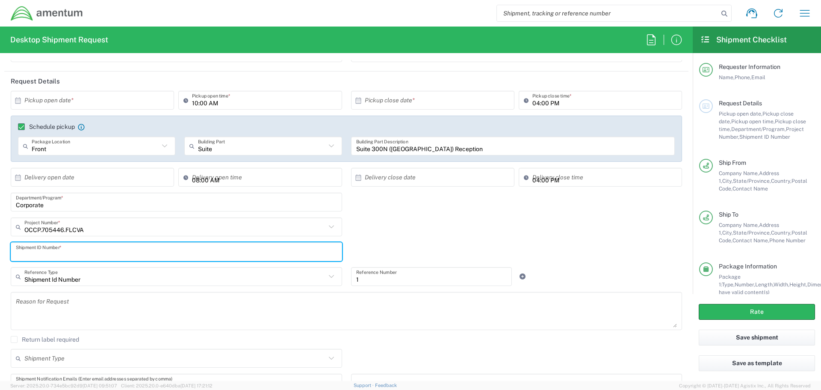
drag, startPoint x: 81, startPoint y: 258, endPoint x: 79, endPoint y: 262, distance: 4.4
click at [79, 262] on div "Shipment ID Number *" at bounding box center [176, 254] width 340 height 25
type input "1"
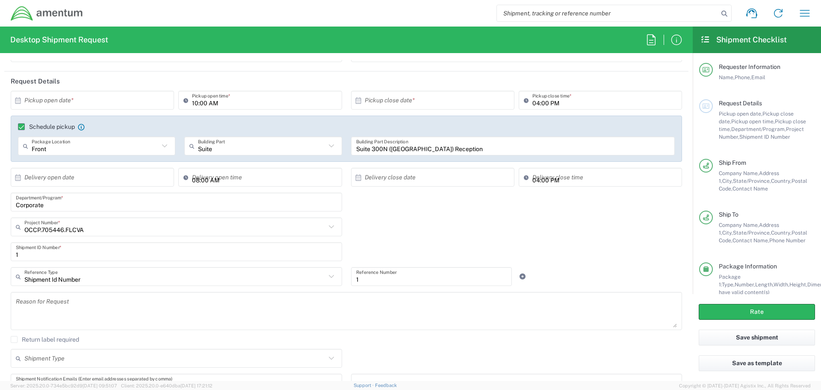
click at [371, 220] on div "OCCP.705446.FLCVA Project Number * OCCP.705446.FLCVA" at bounding box center [346, 229] width 681 height 25
click at [206, 101] on input "10:00 AM" at bounding box center [264, 100] width 145 height 15
click at [207, 102] on input "10:00 AM" at bounding box center [264, 100] width 145 height 15
drag, startPoint x: 207, startPoint y: 102, endPoint x: 212, endPoint y: 104, distance: 5.3
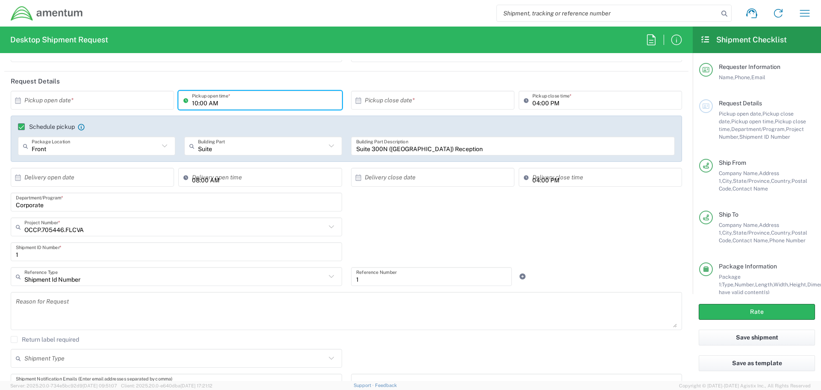
click at [209, 104] on input "10:00 AM" at bounding box center [264, 100] width 145 height 15
click at [221, 107] on input "10:00 AM" at bounding box center [264, 100] width 145 height 15
type input "1:00pm"
click at [547, 101] on input "04:00 PM" at bounding box center [605, 100] width 145 height 15
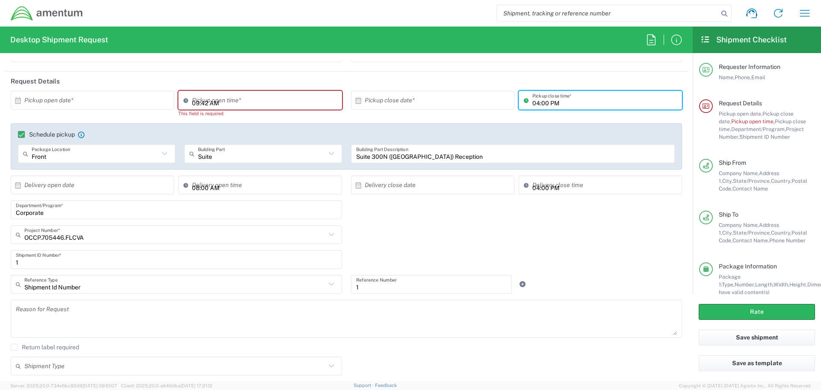
click at [252, 101] on input "09:42 AM" at bounding box center [264, 100] width 145 height 15
type input "01:00 PM"
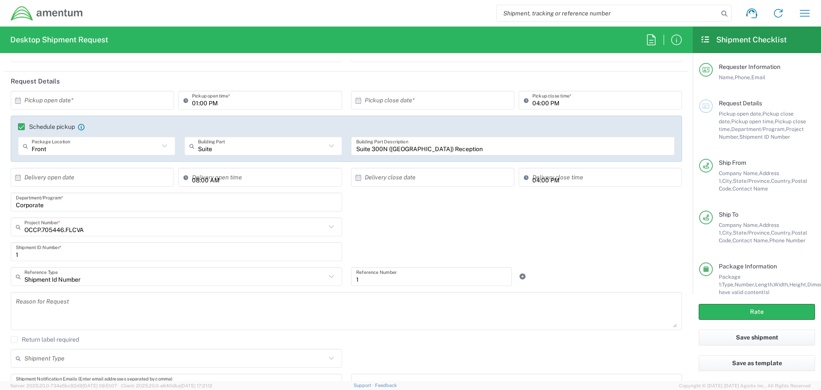
click at [400, 76] on header "Request Details" at bounding box center [346, 80] width 684 height 19
click at [538, 102] on input "04:00 PM" at bounding box center [605, 100] width 145 height 15
type input "03:00 PM"
click at [498, 80] on header "Request Details" at bounding box center [346, 80] width 684 height 19
click at [76, 104] on input "text" at bounding box center [94, 100] width 140 height 15
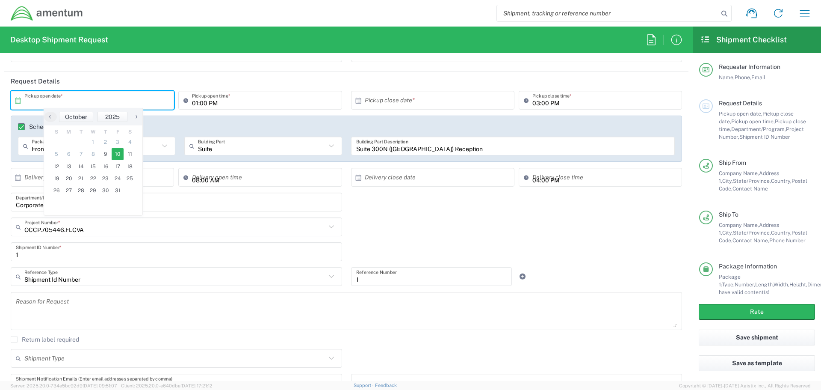
click at [115, 151] on span "10" at bounding box center [118, 154] width 12 height 12
type input "10/10/2025"
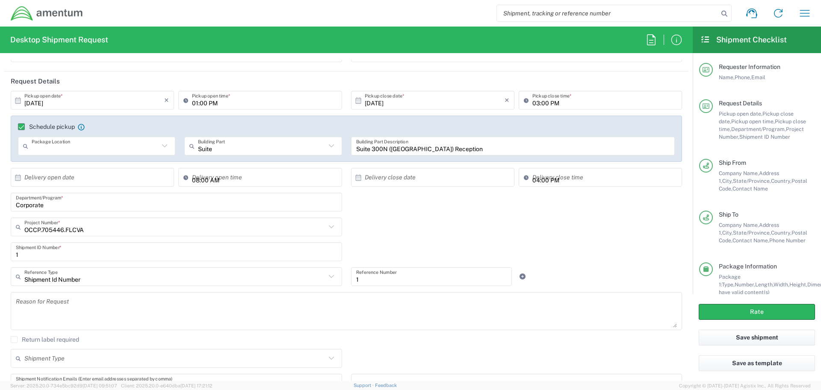
click at [101, 144] on input "text" at bounding box center [95, 146] width 127 height 15
click at [71, 178] on span "None" at bounding box center [96, 178] width 154 height 13
type input "None"
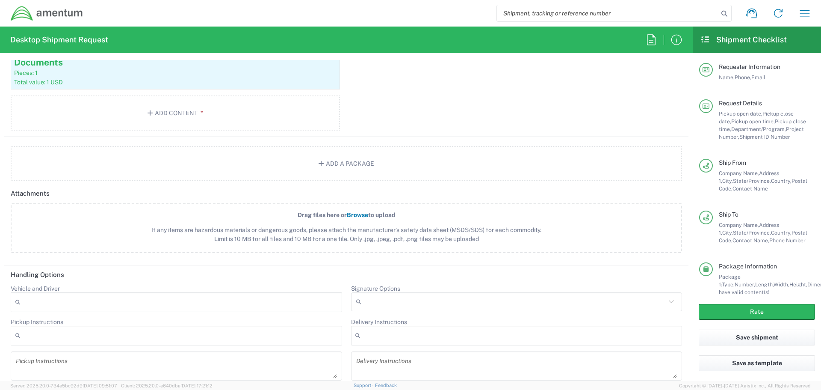
scroll to position [1065, 0]
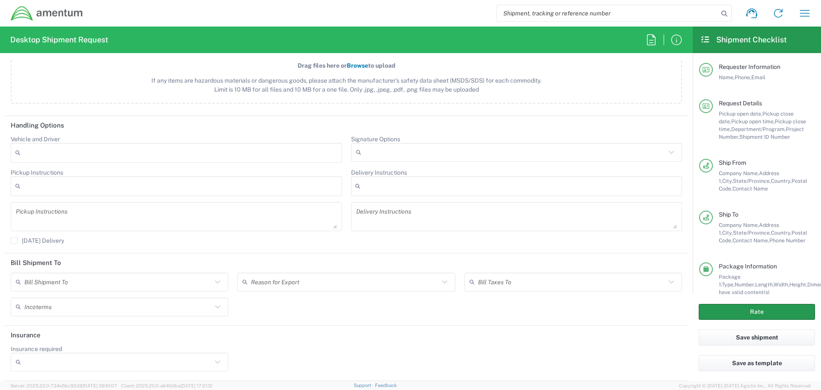
click at [766, 315] on button "Rate" at bounding box center [757, 312] width 116 height 16
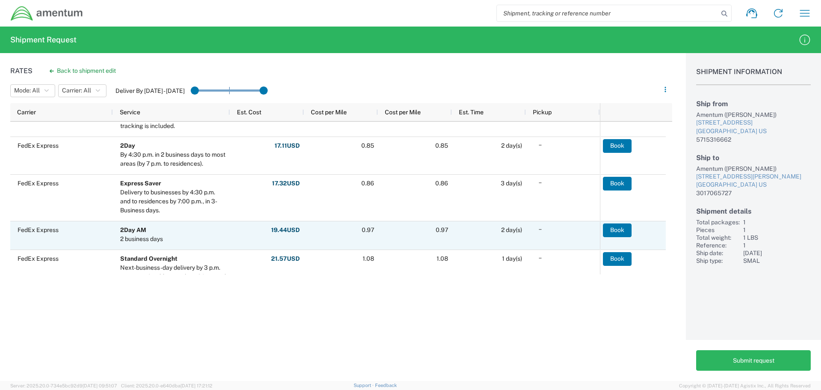
scroll to position [257, 0]
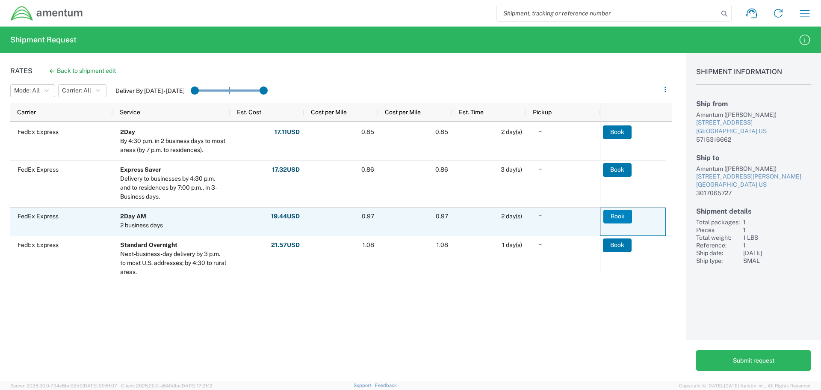
click at [613, 217] on button "Book" at bounding box center [618, 217] width 29 height 14
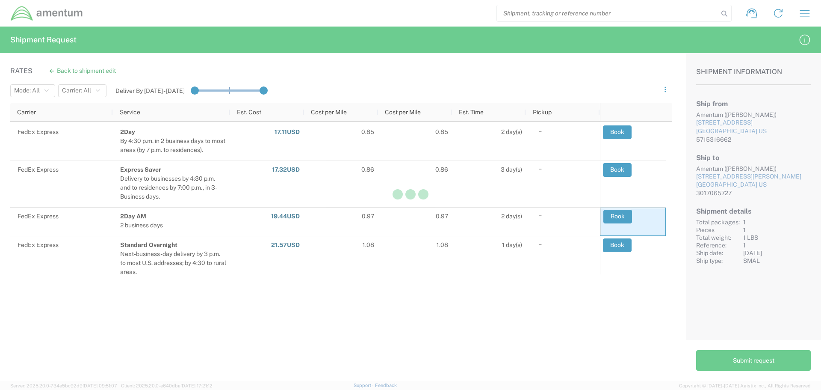
click at [602, 324] on div at bounding box center [410, 195] width 821 height 390
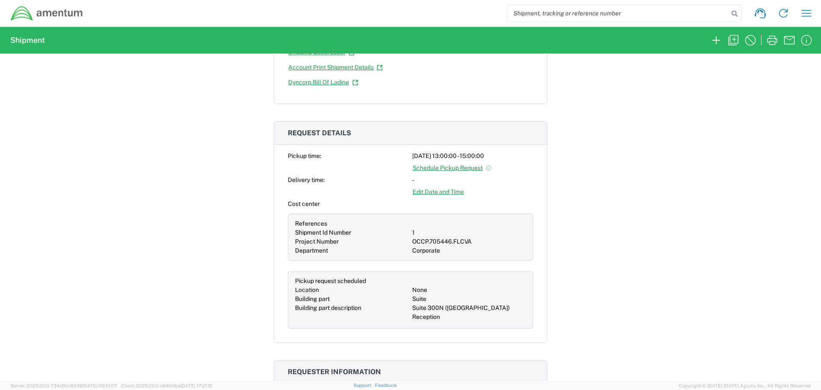
scroll to position [471, 0]
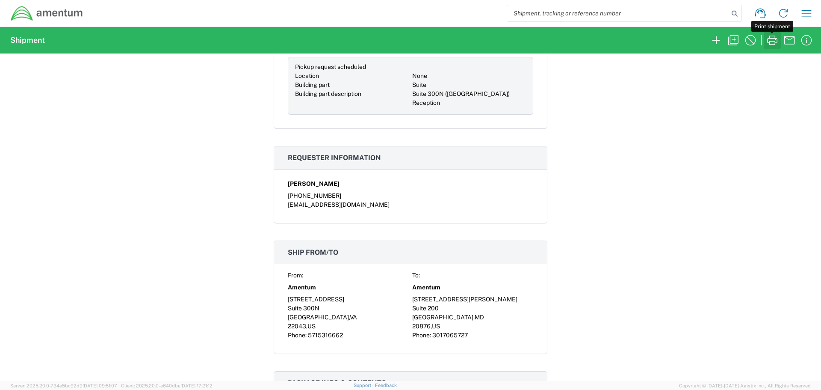
click at [775, 41] on icon "button" at bounding box center [772, 40] width 10 height 9
